Goal: Information Seeking & Learning: Learn about a topic

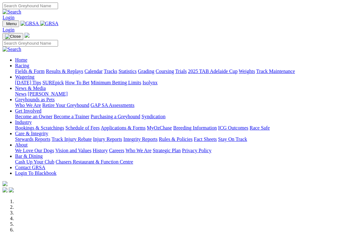
scroll to position [205, 0]
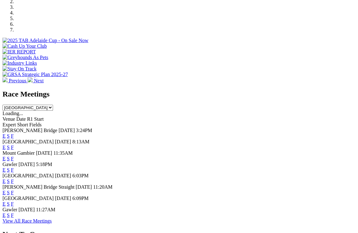
click at [14, 133] on link "F" at bounding box center [12, 135] width 3 height 5
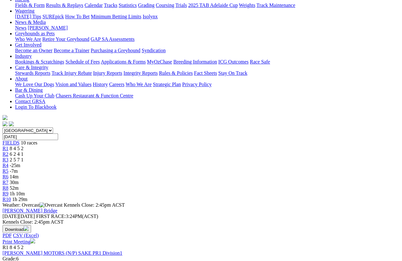
scroll to position [77, 0]
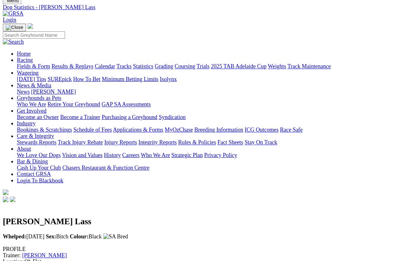
scroll to position [17, 0]
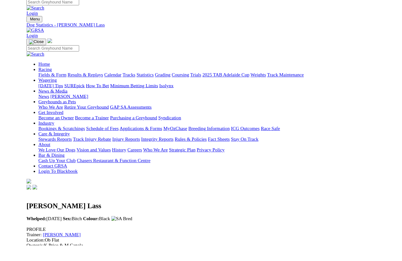
scroll to position [25, 0]
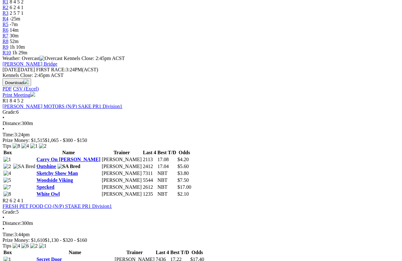
scroll to position [224, 0]
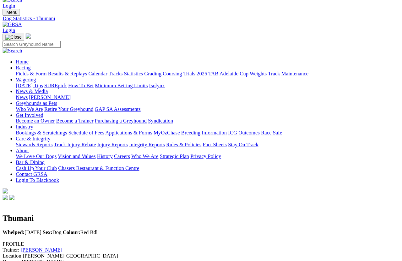
scroll to position [12, 0]
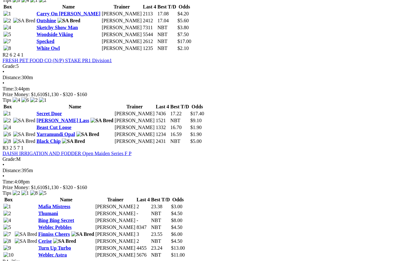
scroll to position [370, 0]
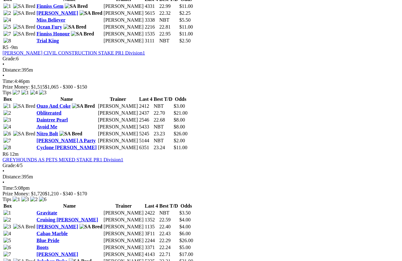
scroll to position [684, 0]
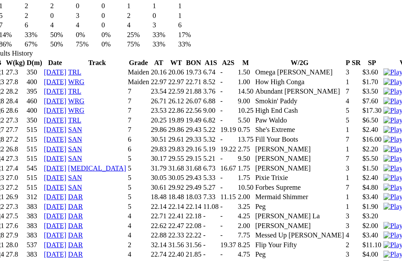
scroll to position [369, 0]
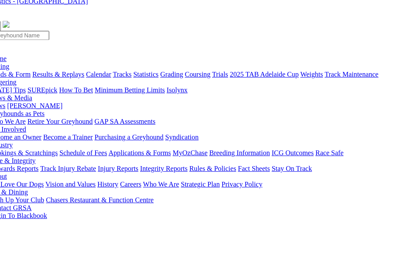
scroll to position [0, 0]
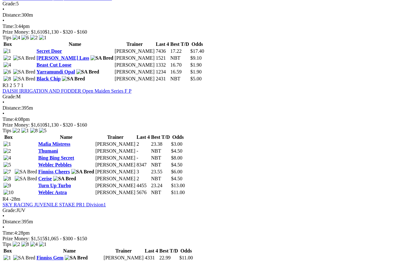
scroll to position [431, 0]
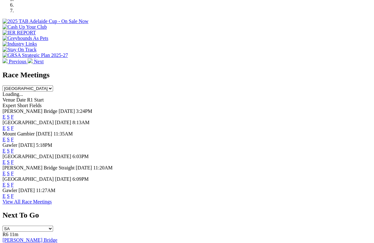
scroll to position [225, 0]
click at [14, 182] on link "F" at bounding box center [12, 184] width 3 height 5
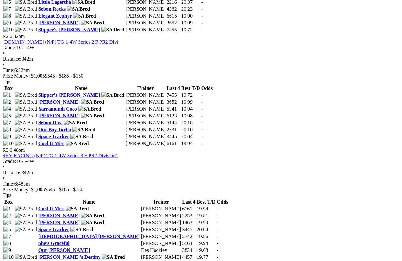
scroll to position [400, 0]
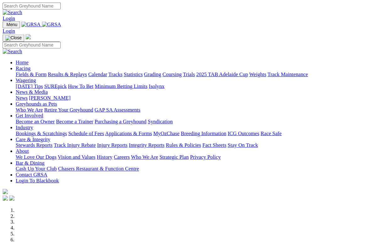
scroll to position [258, 0]
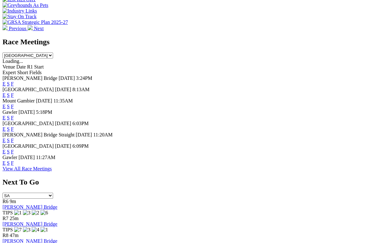
click at [14, 138] on link "F" at bounding box center [12, 140] width 3 height 5
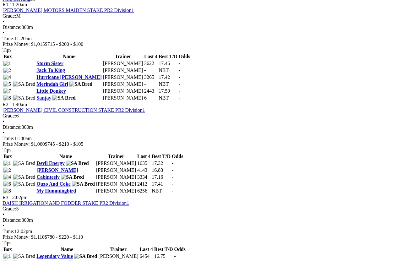
scroll to position [320, 0]
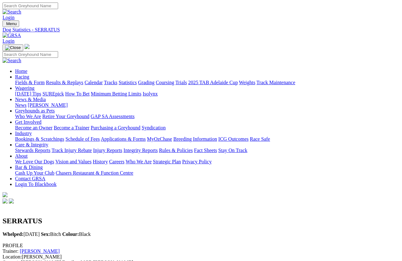
scroll to position [8, 0]
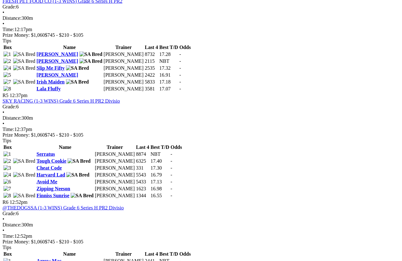
scroll to position [622, 0]
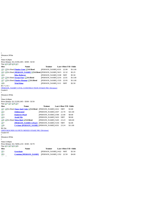
scroll to position [502, 0]
